Goal: Task Accomplishment & Management: Manage account settings

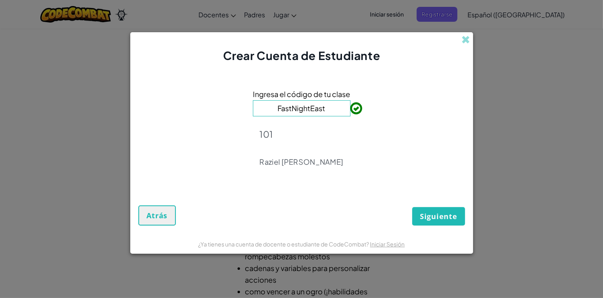
click at [387, 108] on div "Ingresa el código de tu clase FastNightEast 101 Raziel [PERSON_NAME]" at bounding box center [301, 130] width 327 height 117
click at [437, 217] on span "Siguiente" at bounding box center [438, 217] width 37 height 10
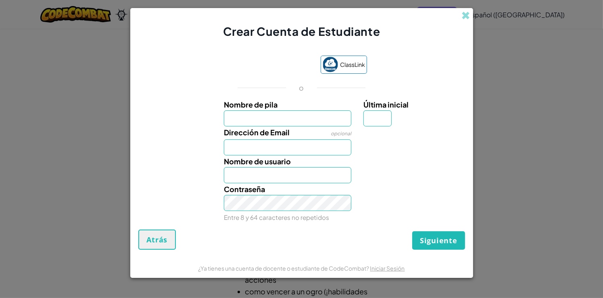
click at [342, 106] on label "Nombre de pila" at bounding box center [287, 105] width 127 height 12
click at [342, 110] on input "Nombre de pila" at bounding box center [287, 118] width 127 height 16
click at [324, 112] on input "Nombre de pila" at bounding box center [287, 118] width 127 height 16
type input "[PERSON_NAME]"
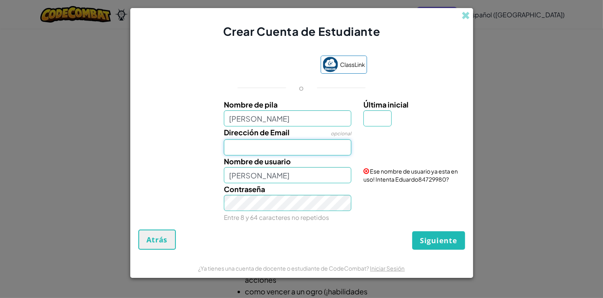
click at [280, 145] on input "Dirección de Email" at bounding box center [287, 147] width 127 height 16
click at [317, 116] on input "[PERSON_NAME]" at bounding box center [287, 118] width 127 height 16
type input "Edu_."
click at [269, 145] on input "Dirección de Email" at bounding box center [287, 147] width 127 height 16
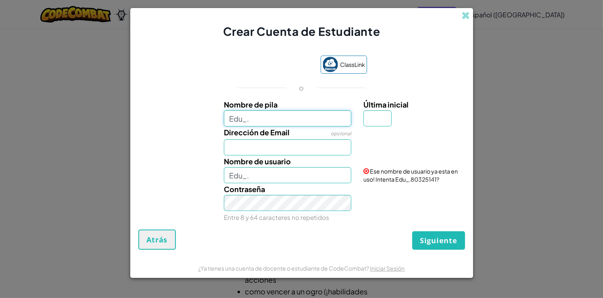
click at [277, 122] on input "Edu_." at bounding box center [287, 118] width 127 height 16
type input "Edu:_:"
click at [448, 129] on div at bounding box center [413, 133] width 112 height 12
click at [250, 123] on input "Edu:_:" at bounding box center [287, 118] width 127 height 16
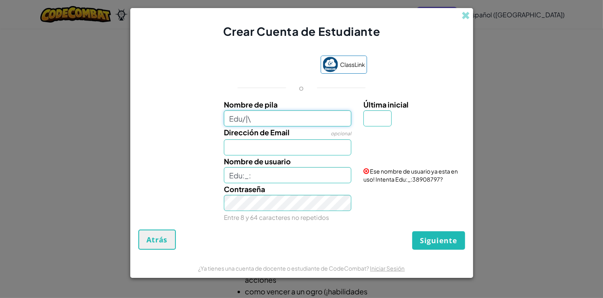
drag, startPoint x: 267, startPoint y: 117, endPoint x: 283, endPoint y: 122, distance: 16.8
click at [267, 118] on input "Edu/|\" at bounding box center [287, 118] width 127 height 16
type input "Edu/|\"
click at [414, 147] on div "Dirección de Email opcional" at bounding box center [301, 141] width 335 height 29
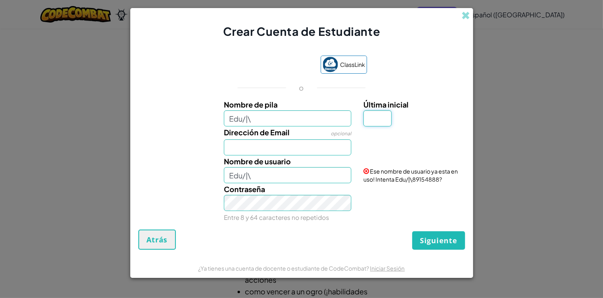
click at [377, 125] on input "Última inicial" at bounding box center [377, 118] width 28 height 16
type input "P"
type input "Edu/|\P"
click at [304, 124] on input "Edu/|\" at bounding box center [287, 118] width 127 height 16
type input "Edu{/|\}"
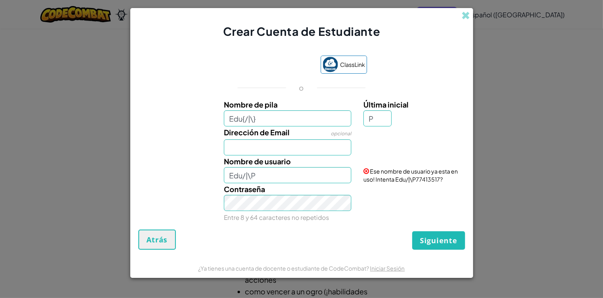
type input "Edu{/|\}P"
click at [391, 128] on div at bounding box center [413, 133] width 112 height 12
click at [311, 112] on input "Edu{/|\}" at bounding box center [287, 118] width 127 height 16
type input "Edu{/|\}105"
type input "Edu{/|\}105P"
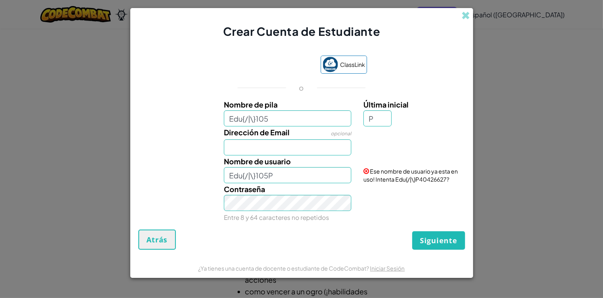
click at [383, 139] on div "Dirección de Email opcional" at bounding box center [301, 141] width 335 height 29
click at [289, 117] on input "Edu{/|\}105" at bounding box center [287, 118] width 127 height 16
type input "Edu{/|\}1005"
click at [433, 146] on div "Dirección de Email opcional" at bounding box center [301, 141] width 335 height 29
click at [311, 176] on input "Edu{/|\}1005P" at bounding box center [287, 175] width 127 height 16
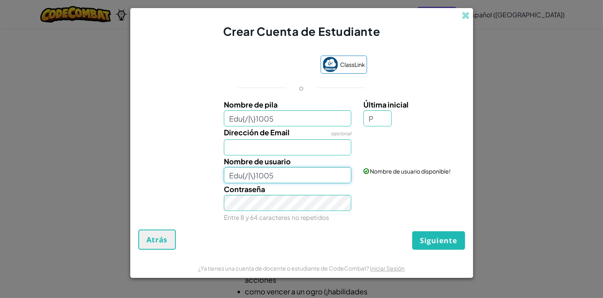
type input "Edu{/|\}1005"
click at [383, 184] on div "Nombre de pila Edu{/|\}1005 Última inicial P Dirección de Email opcional Nombre…" at bounding box center [301, 160] width 323 height 123
click at [399, 203] on div "Contraseña Entre 8 y 64 caracteres no repetidos" at bounding box center [301, 203] width 335 height 40
click at [263, 142] on input "Dirección de Email" at bounding box center [287, 147] width 127 height 16
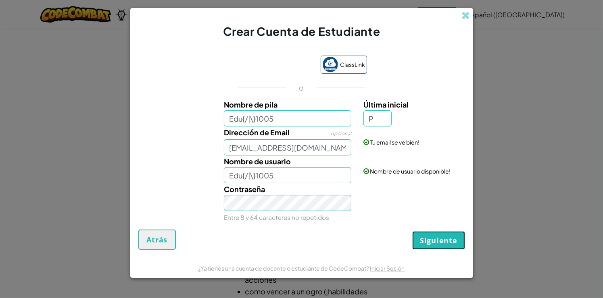
click at [439, 242] on span "Siguiente" at bounding box center [438, 241] width 37 height 10
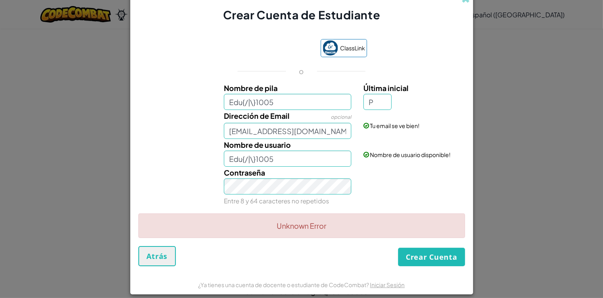
click at [307, 176] on div "Contraseña Entre 8 y 64 caracteres no repetidos" at bounding box center [287, 187] width 139 height 40
click at [418, 258] on button "Crear Cuenta" at bounding box center [431, 257] width 67 height 19
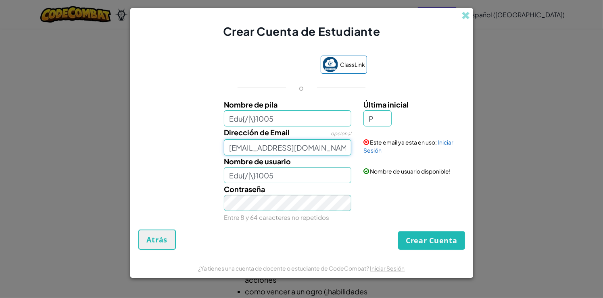
click at [335, 150] on input "[EMAIL_ADDRESS][DOMAIN_NAME]" at bounding box center [287, 147] width 127 height 16
type input "[EMAIL_ADDRESS][DOMAIN_NAME]"
click at [398, 231] on button "Crear Cuenta" at bounding box center [431, 240] width 67 height 19
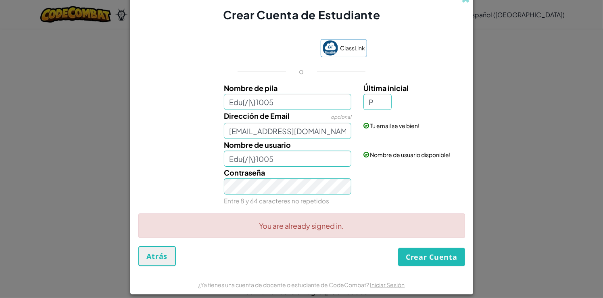
click at [507, 44] on div "Crear Cuenta de Estudiante ClassLink o Nombre de pila Edu{/|\}1005 Última inici…" at bounding box center [301, 149] width 603 height 298
click at [155, 257] on span "Atrás" at bounding box center [157, 257] width 21 height 10
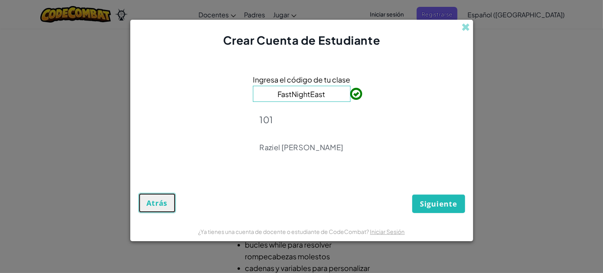
click at [163, 206] on span "Atrás" at bounding box center [157, 203] width 21 height 10
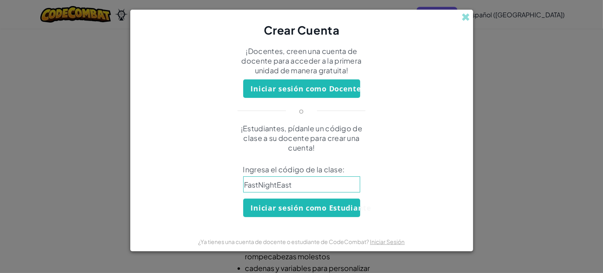
click at [336, 93] on button "Iniciar sesión como Docente" at bounding box center [301, 88] width 117 height 19
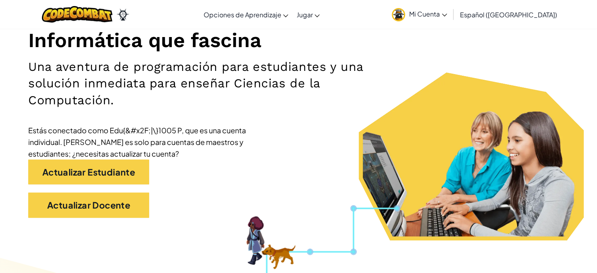
scroll to position [88, 0]
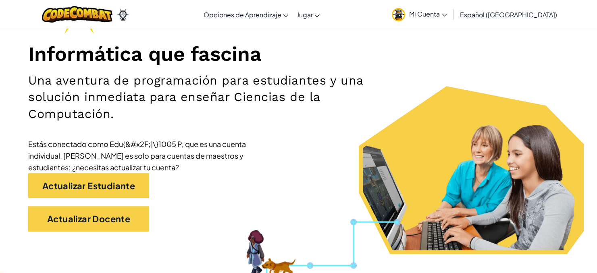
click at [448, 19] on link "Mi Cuenta" at bounding box center [419, 14] width 63 height 25
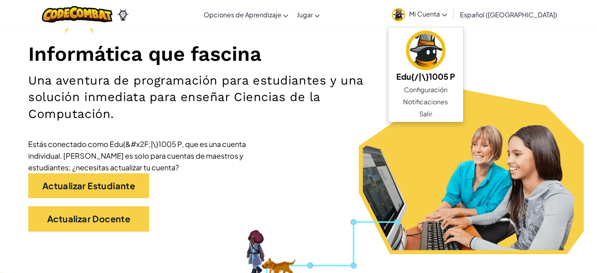
click at [383, 47] on h1 "Informática que fascina" at bounding box center [298, 54] width 541 height 25
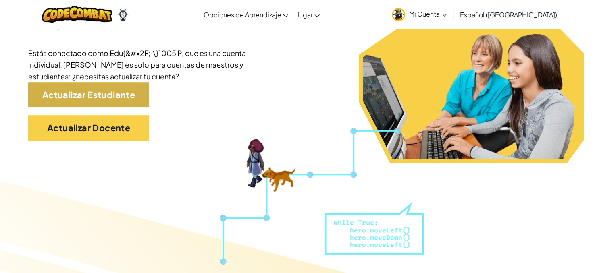
scroll to position [169, 0]
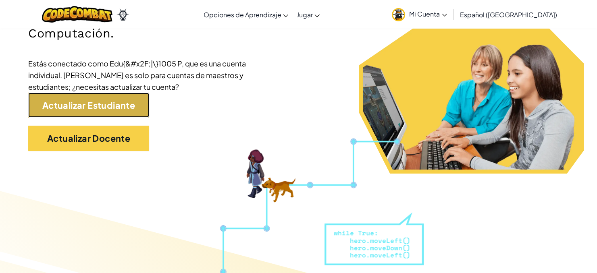
click at [121, 111] on link "Actualizar Estudiante" at bounding box center [88, 105] width 121 height 25
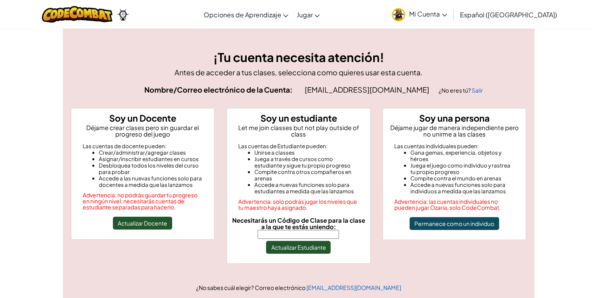
click at [302, 230] on input "Necesitarás un Código de Clase para la clase a la que te estás uniendo:" at bounding box center [298, 234] width 81 height 9
paste input "FastNightEast"
type input "FastNightEast"
click at [307, 245] on button "Actualizar Estudiante" at bounding box center [298, 247] width 65 height 13
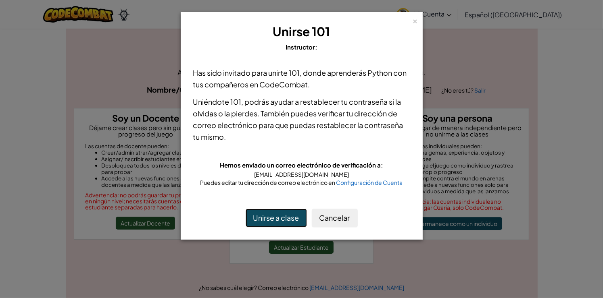
click at [292, 220] on button "Unirse a clase" at bounding box center [276, 218] width 61 height 19
click at [293, 219] on button "Unirse a clase" at bounding box center [276, 218] width 61 height 19
click at [269, 219] on button "Unirse a clase" at bounding box center [276, 218] width 61 height 19
